Goal: Find contact information: Find contact information

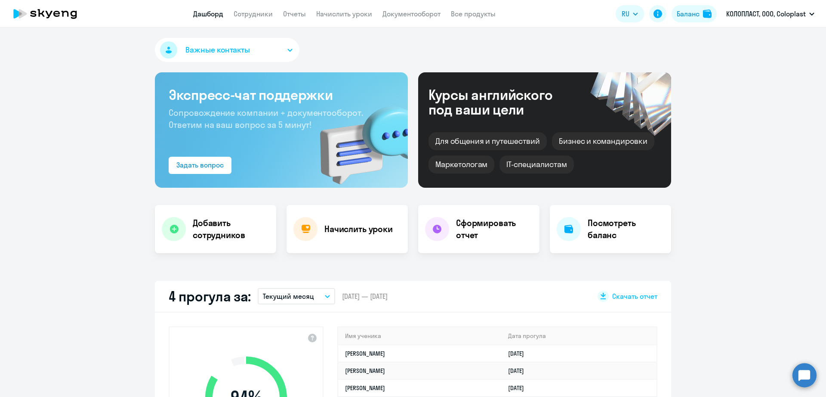
click at [349, 15] on link "Начислить уроки" at bounding box center [344, 13] width 56 height 9
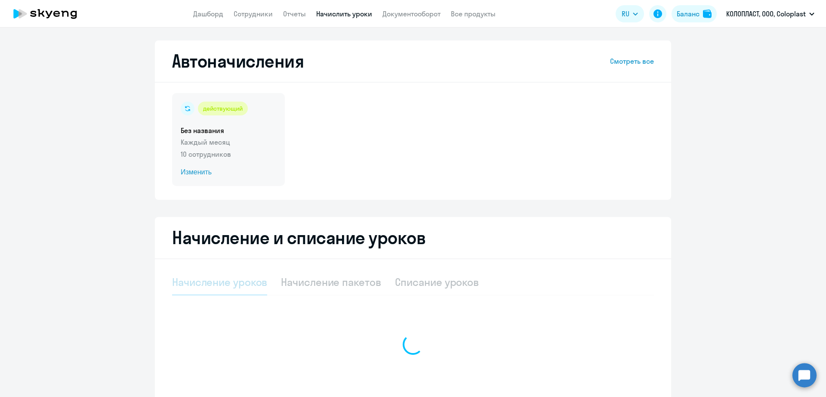
select select "10"
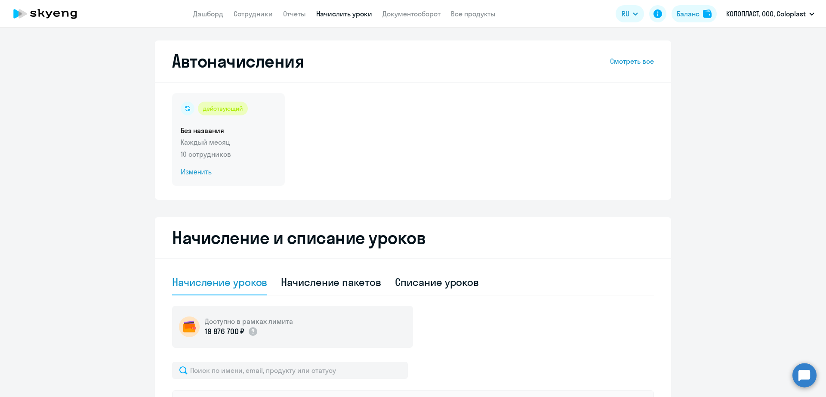
click at [254, 157] on p "10 сотрудников" at bounding box center [229, 154] width 96 height 10
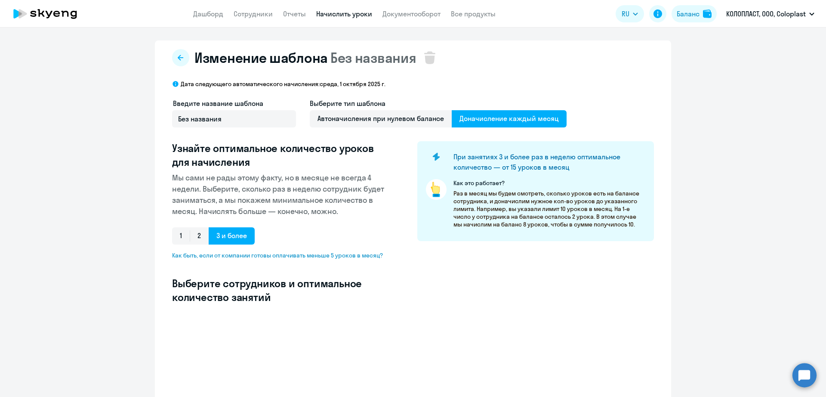
select select "10"
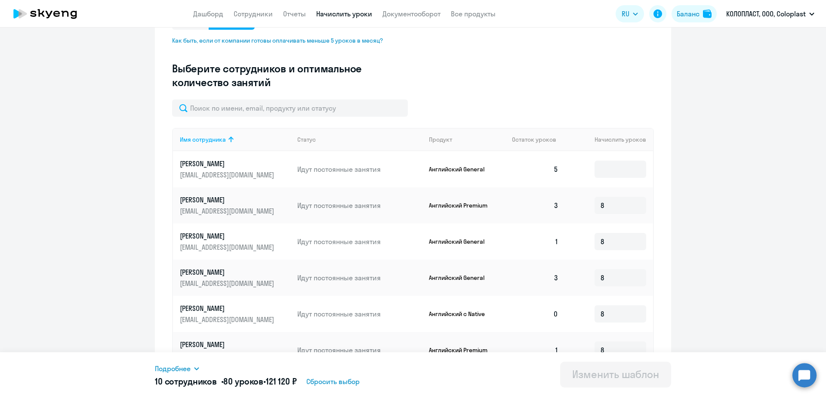
scroll to position [215, 0]
click at [606, 164] on input at bounding box center [621, 168] width 52 height 17
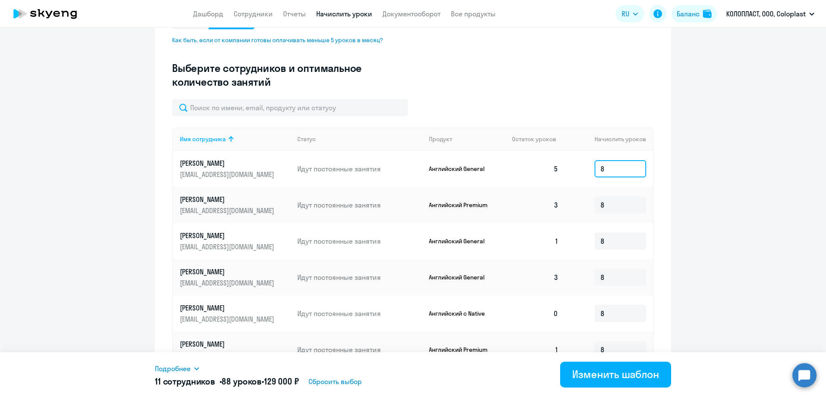
type input "8"
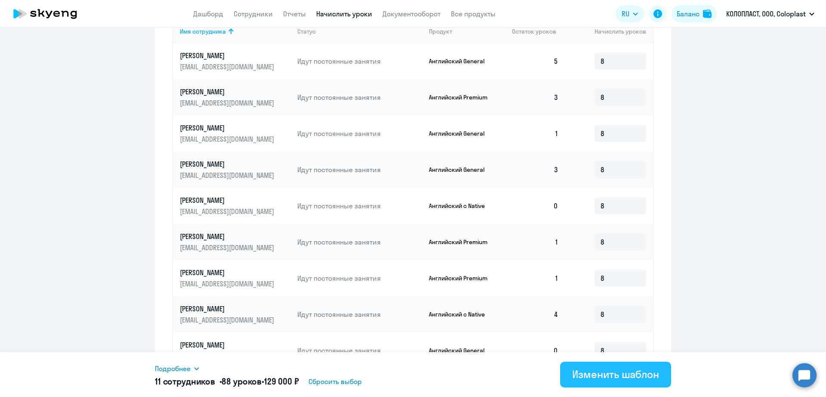
click at [633, 373] on div "Изменить шаблон" at bounding box center [615, 374] width 87 height 14
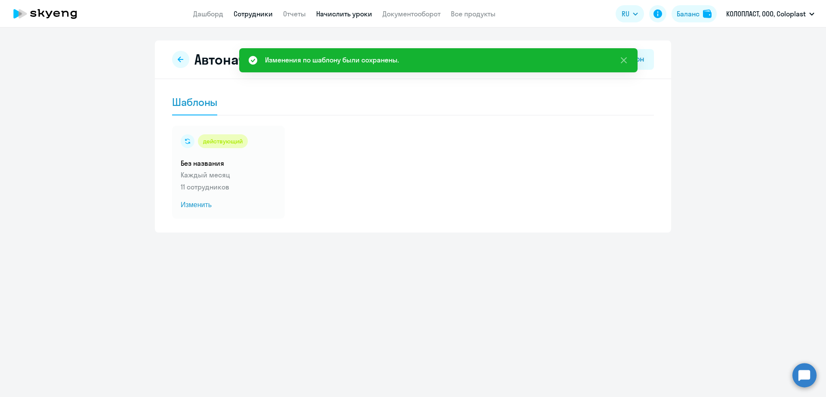
click at [256, 15] on link "Сотрудники" at bounding box center [253, 13] width 39 height 9
select select "30"
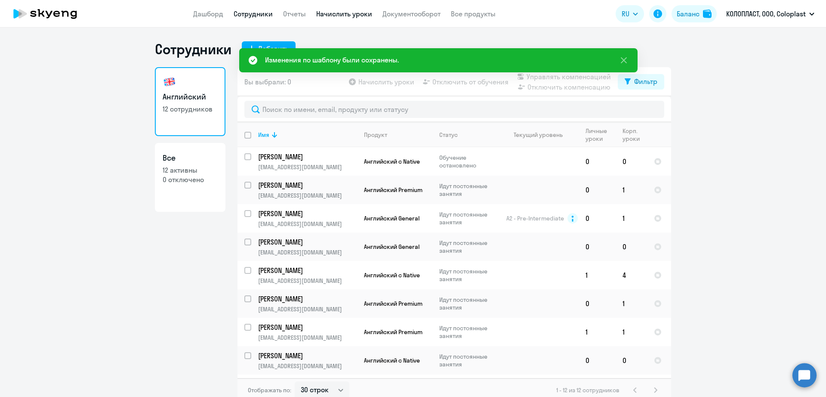
click at [330, 9] on link "Начислить уроки" at bounding box center [344, 13] width 56 height 9
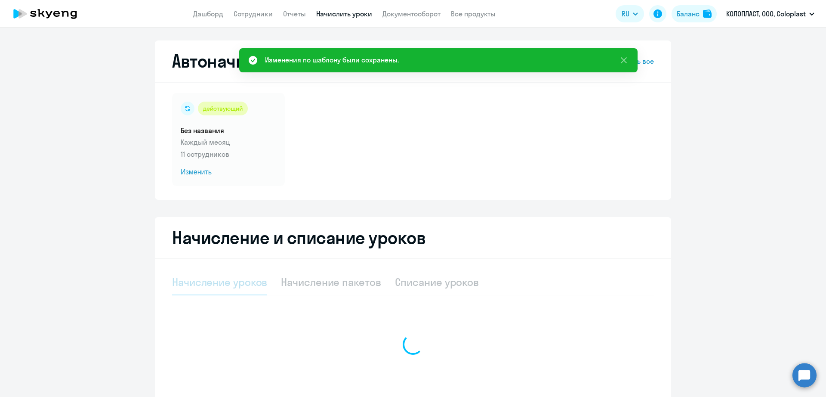
select select "10"
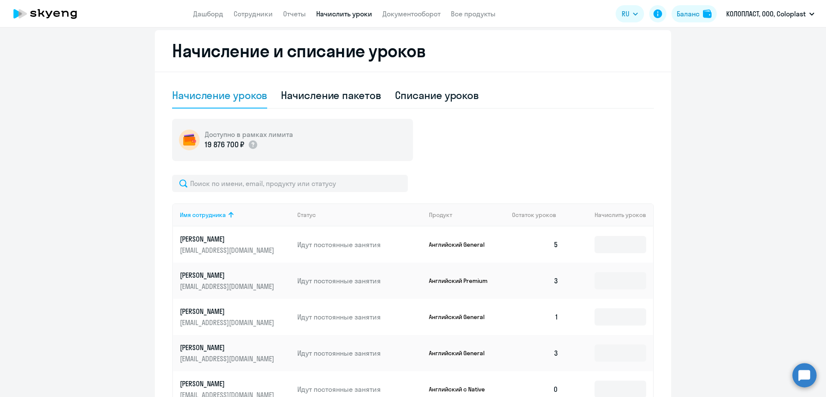
scroll to position [54, 0]
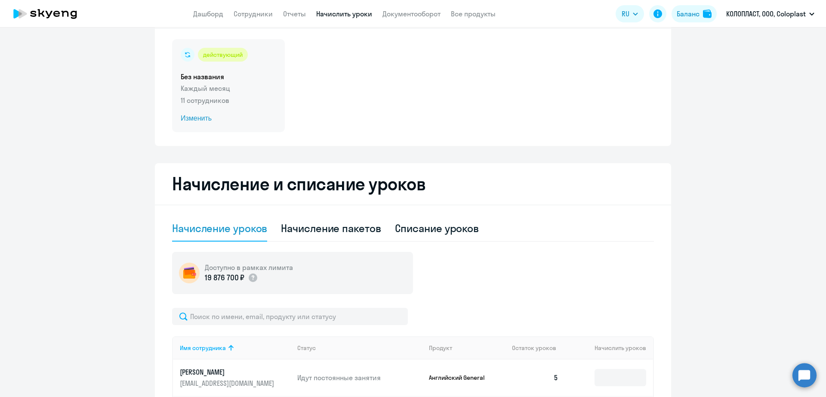
click at [267, 77] on h5 "Без названия" at bounding box center [229, 76] width 96 height 9
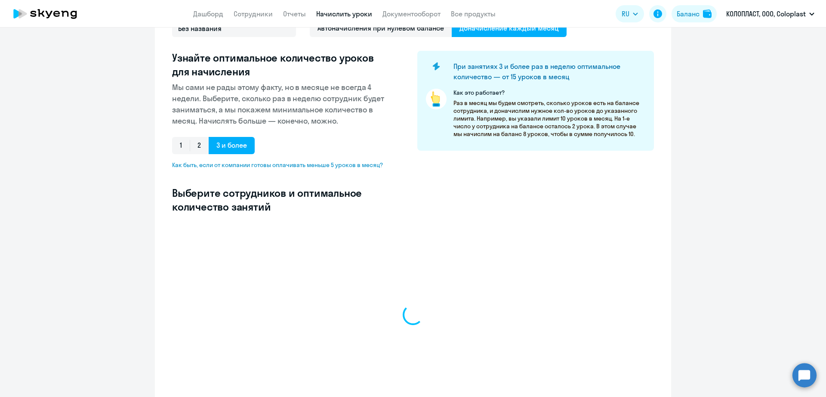
select select "10"
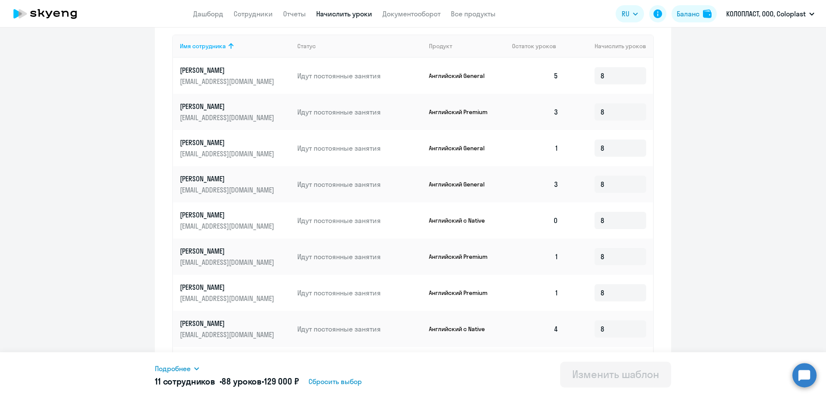
scroll to position [309, 0]
click at [228, 226] on p "ruik@coloplast.com" at bounding box center [228, 225] width 96 height 9
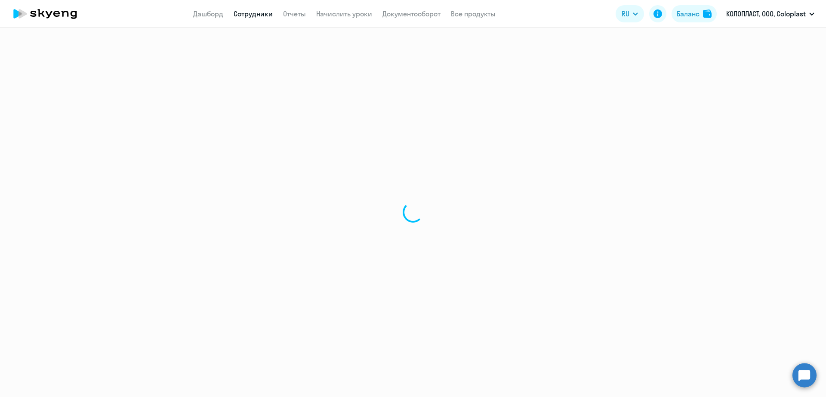
select select "english"
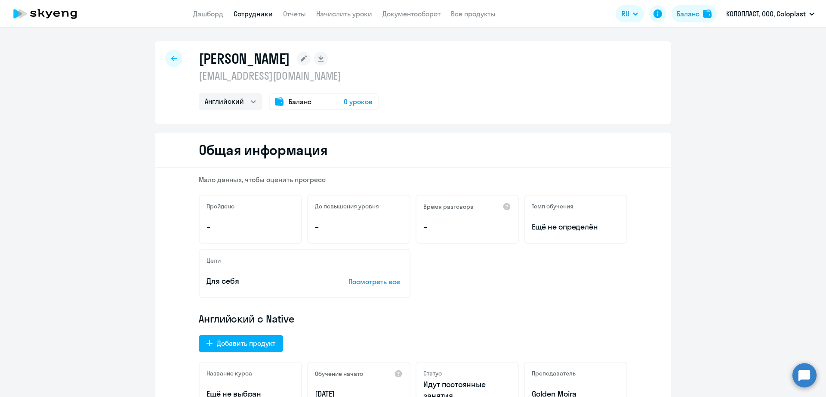
click at [286, 76] on p "ruik@coloplast.com" at bounding box center [289, 76] width 180 height 14
copy p "ruik@coloplast.com"
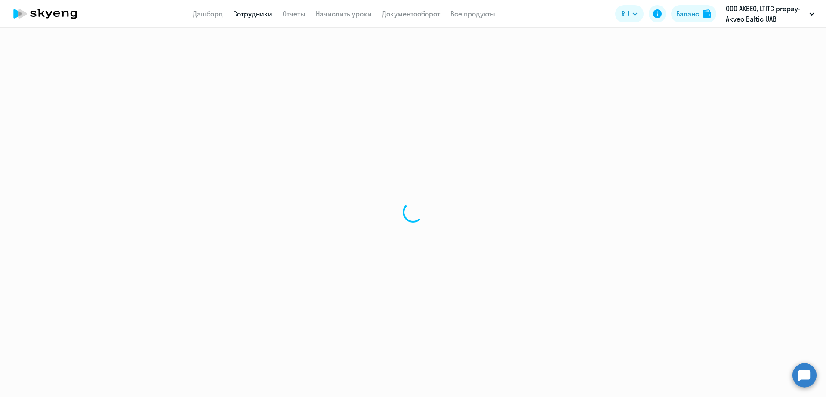
select select "30"
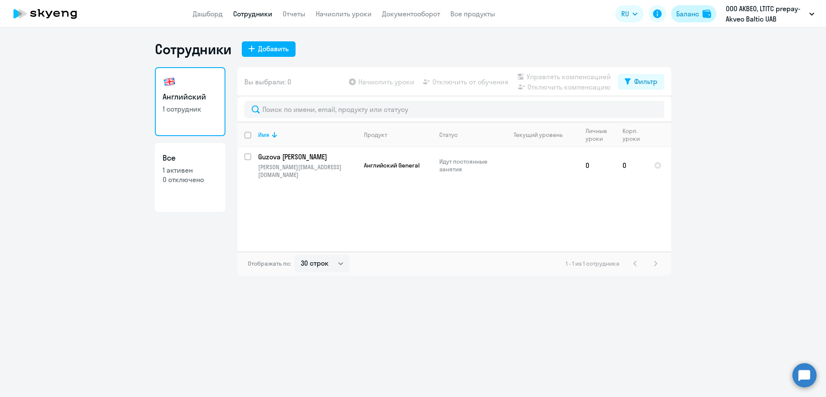
click at [693, 13] on div "Баланс" at bounding box center [688, 14] width 23 height 10
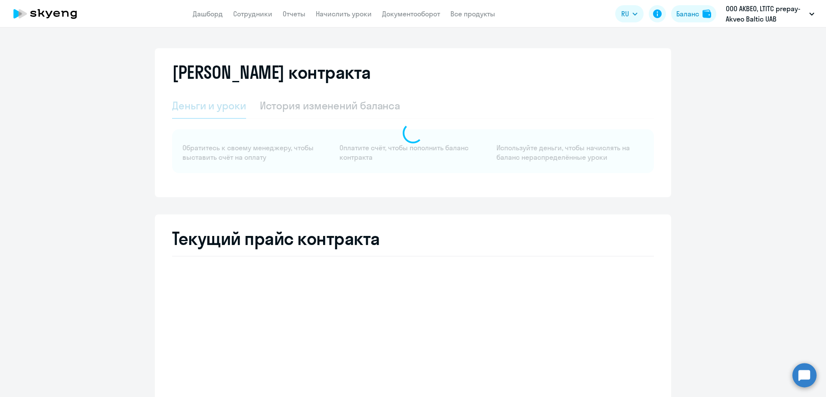
select select "english_adult_not_native_speaker"
